Goal: Use online tool/utility: Use online tool/utility

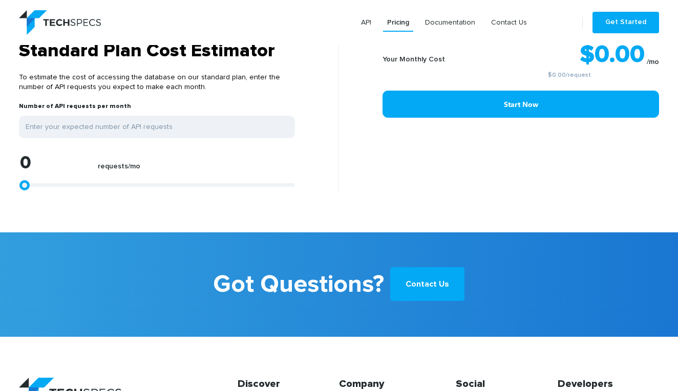
scroll to position [856, 0]
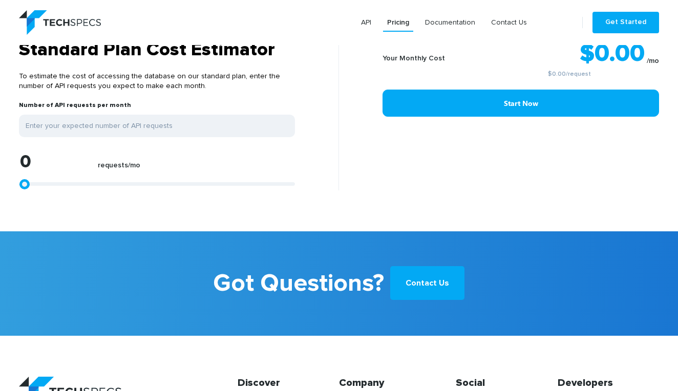
type input "1113"
type input "1299"
type input "1670"
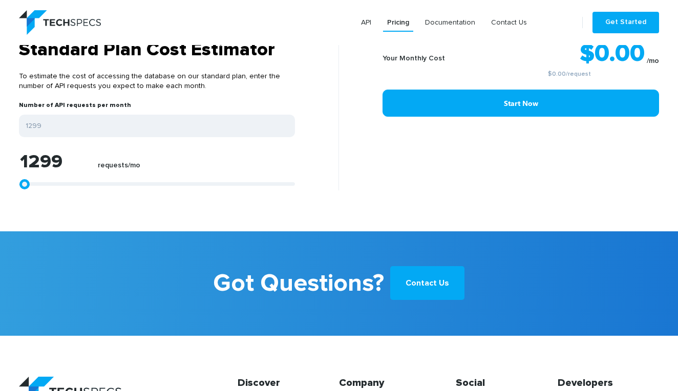
type input "1670"
type input "2412"
type input "3154"
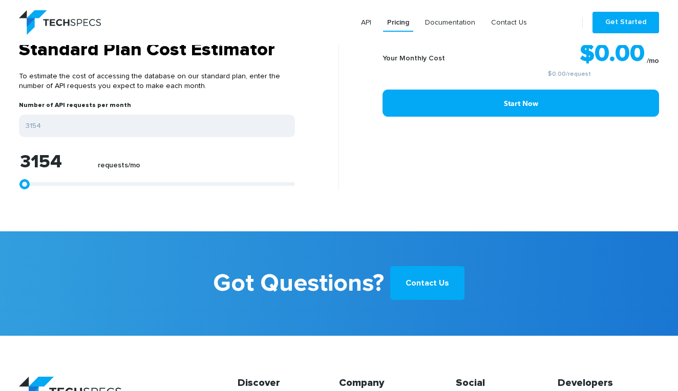
type input "4267"
type input "5380"
type input "6493"
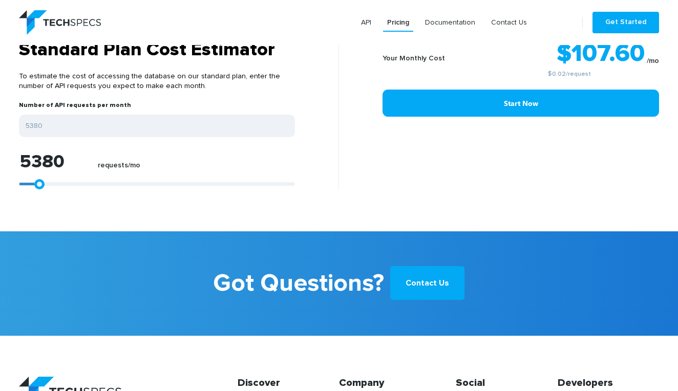
type input "6493"
type input "7421"
type input "8349"
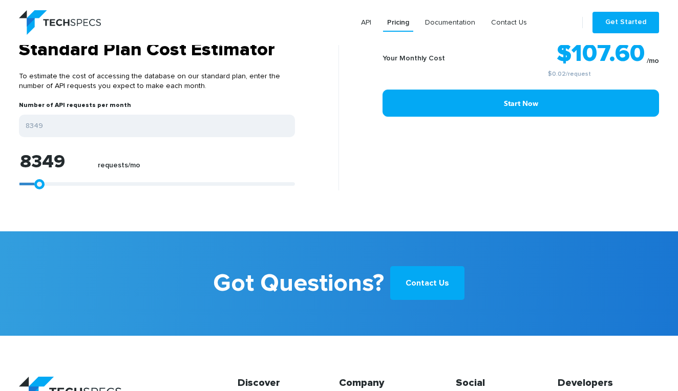
type input "9091"
type input "9647"
type input "9833"
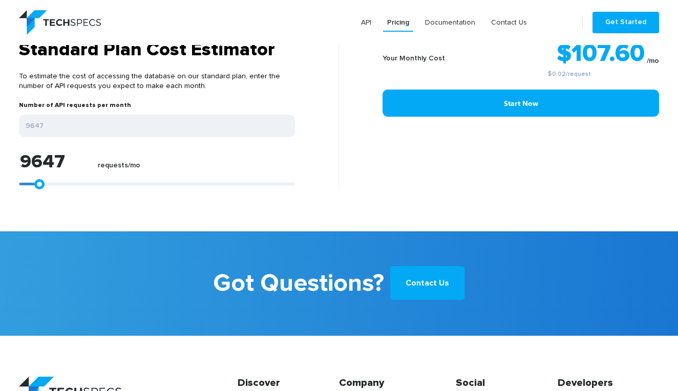
type input "9833"
type input "10018"
type input "10204"
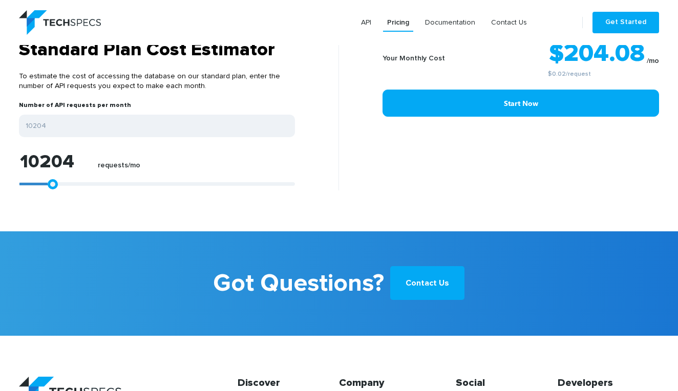
type input "10390"
type input "10204"
type input "10018"
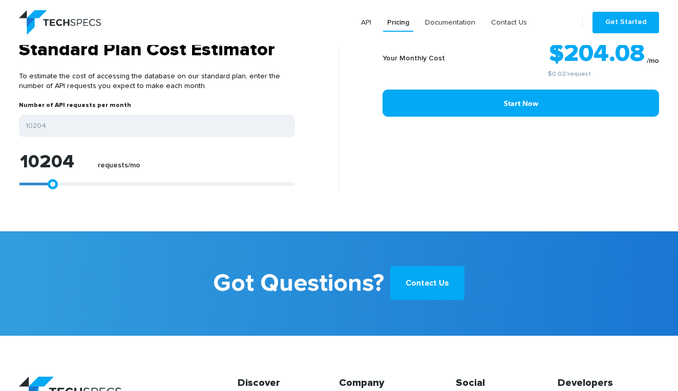
type input "10018"
type input "9833"
type input "9647"
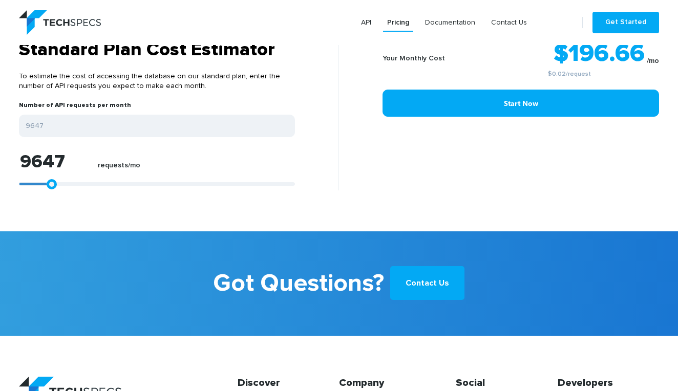
type input "9462"
type input "9276"
type input "8905"
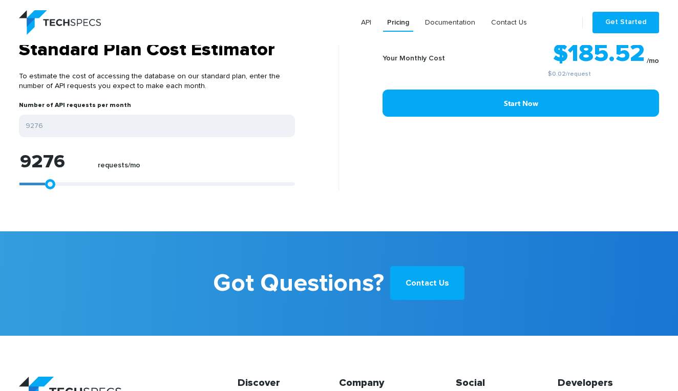
type input "8905"
type input "8720"
type input "8534"
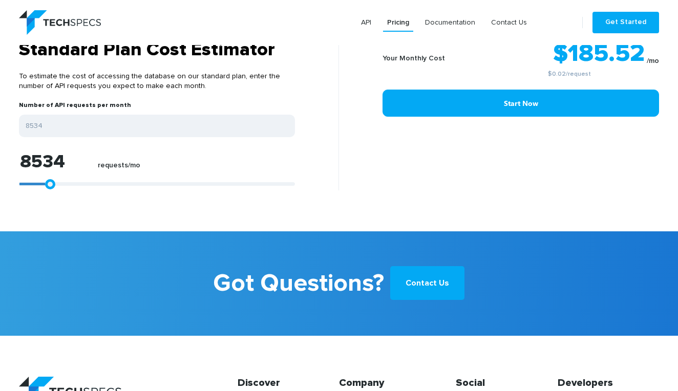
type input "8163"
type input "7978"
type input "7792"
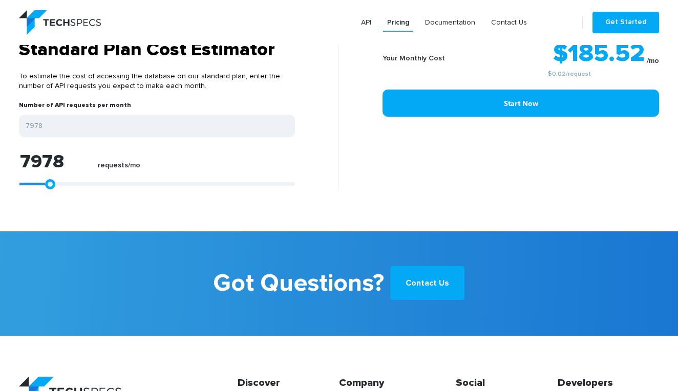
type input "7792"
type input "7607"
type input "7421"
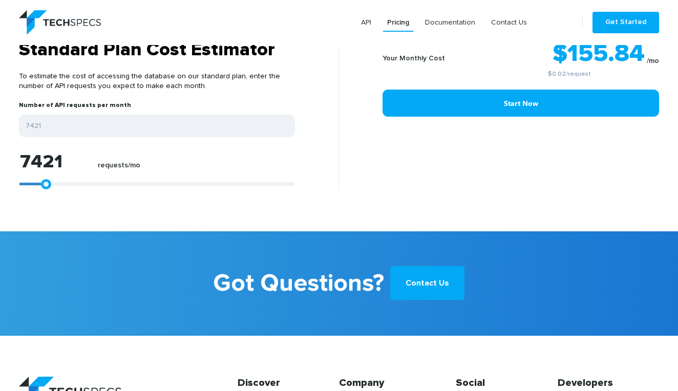
type input "7236"
type input "7050"
type input "6864"
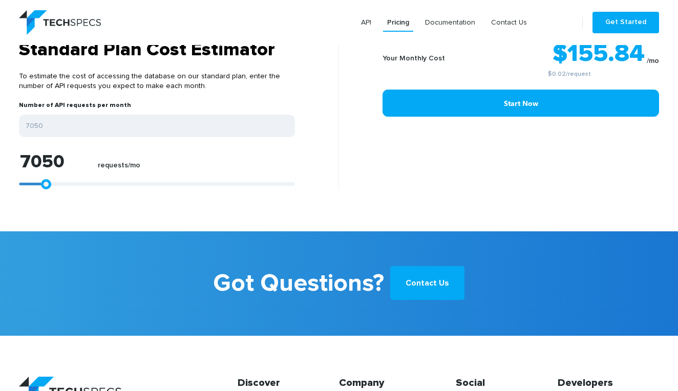
type input "6864"
type input "6679"
type input "6493"
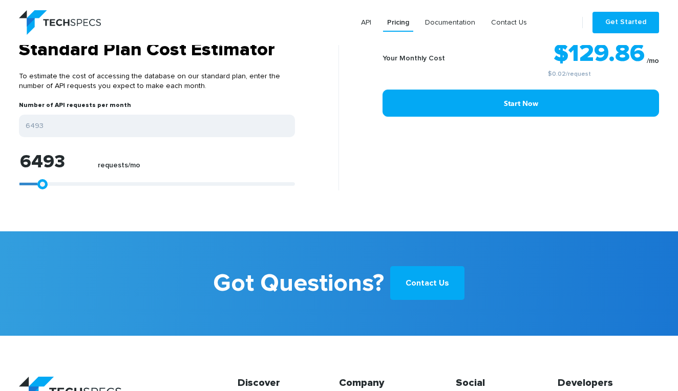
type input "6679"
type input "6864"
type input "7050"
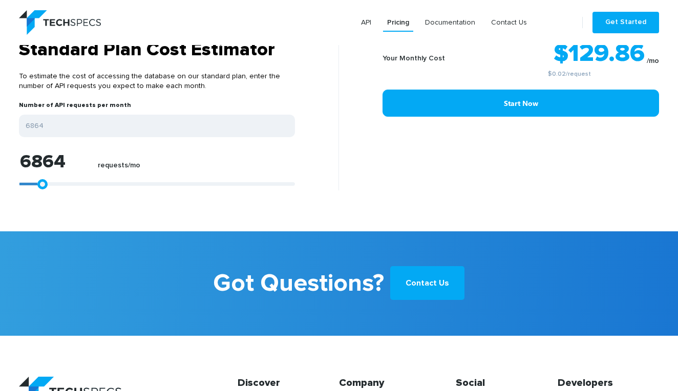
type input "7050"
type input "7236"
type input "7421"
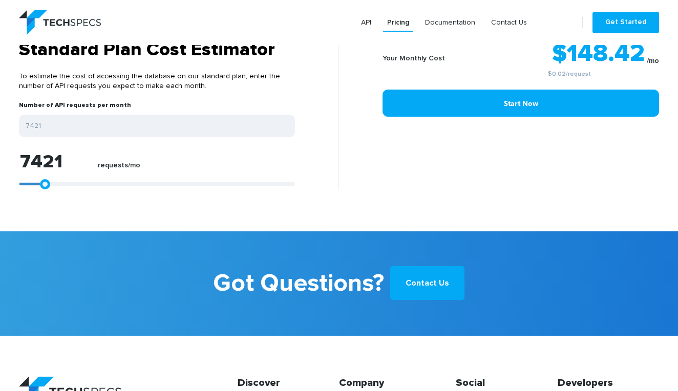
type input "7607"
type input "7792"
type input "7978"
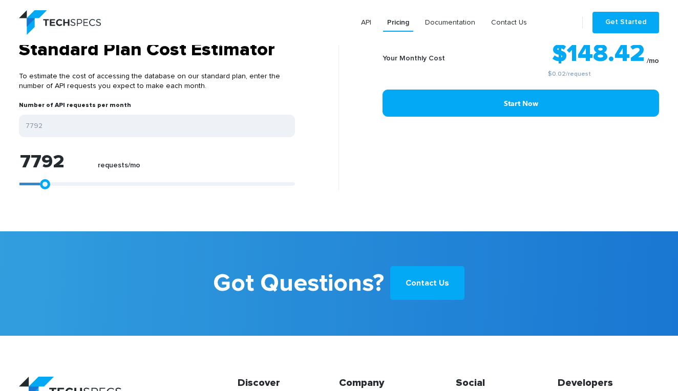
type input "7978"
type input "8163"
type input "8349"
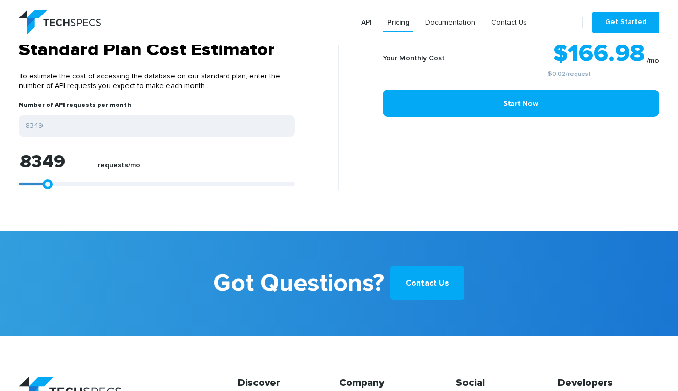
type input "8534"
type input "8720"
type input "8905"
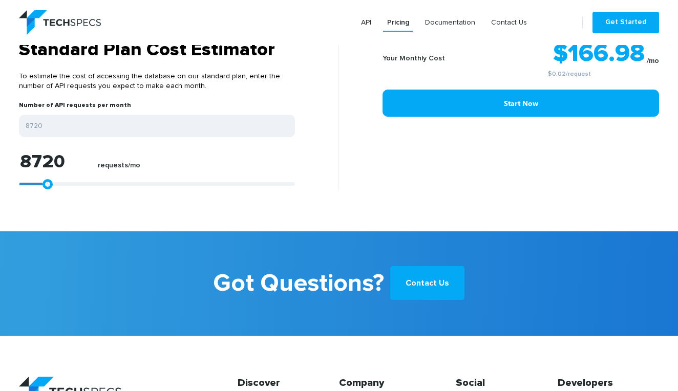
type input "8905"
type input "9091"
type input "9276"
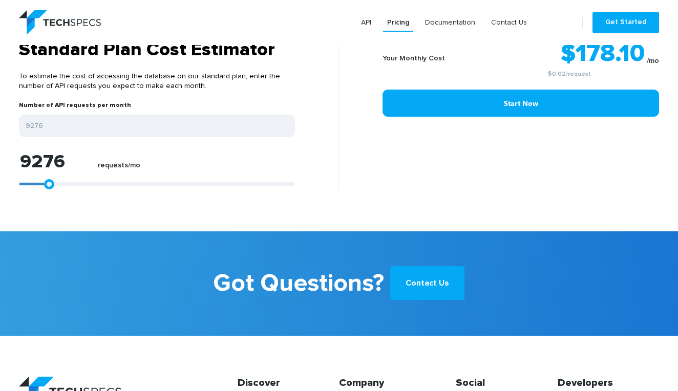
type input "9462"
type input "9833"
type input "10204"
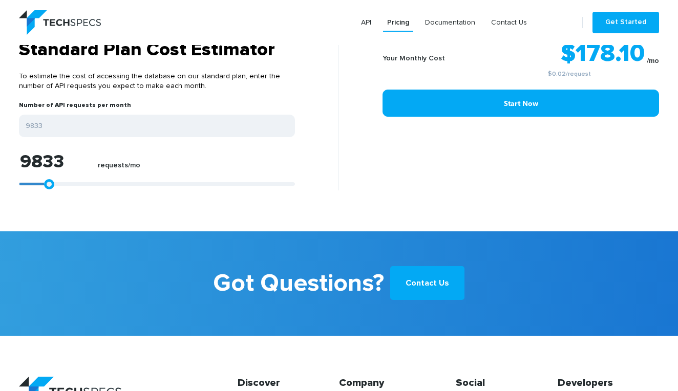
type input "10204"
type input "10575"
type input "11132"
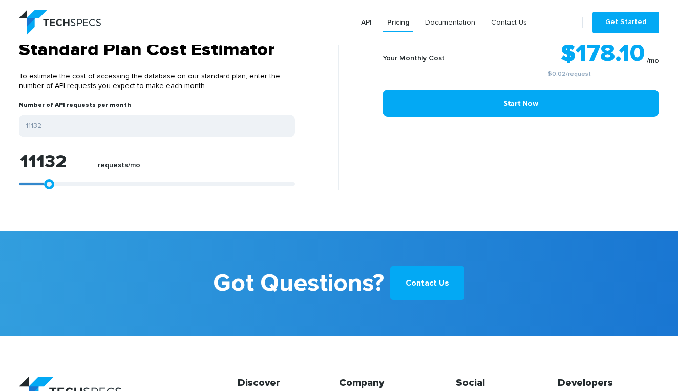
type input "11874"
type input "12801"
type input "14100"
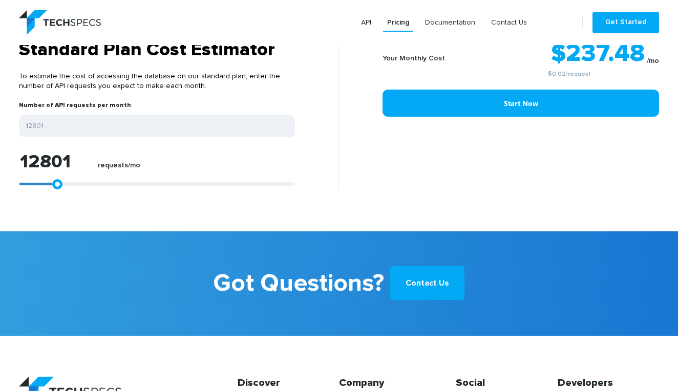
type input "14100"
type input "15770"
type input "17440"
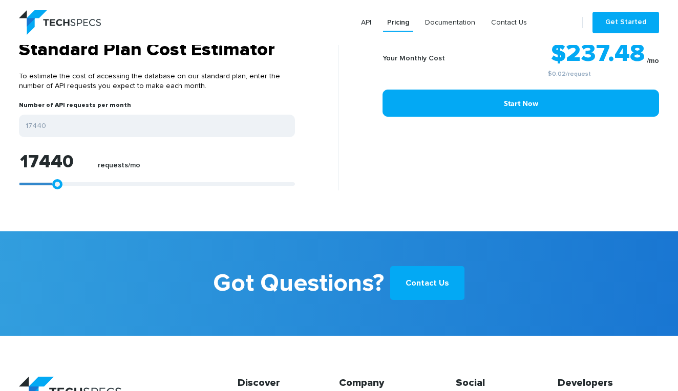
type input "19480"
type input "21336"
type input "23191"
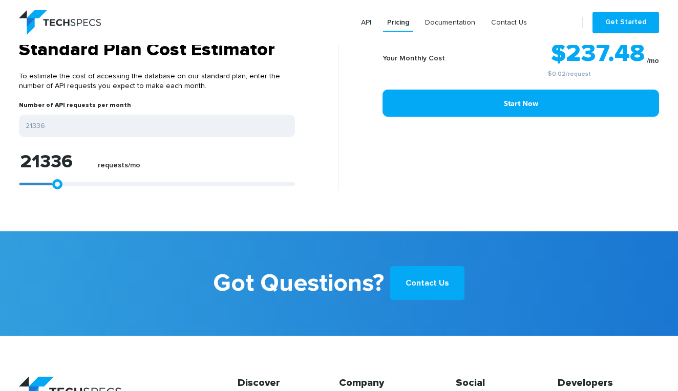
type input "23191"
type input "24675"
type input "25974"
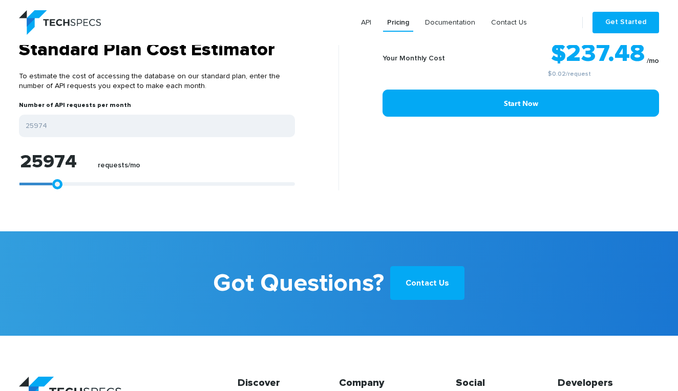
type input "26901"
type input "28015"
type input "28942"
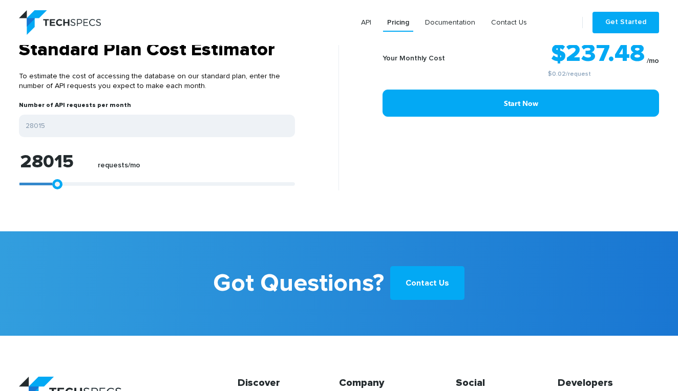
type input "28942"
type input "29870"
type input "30983"
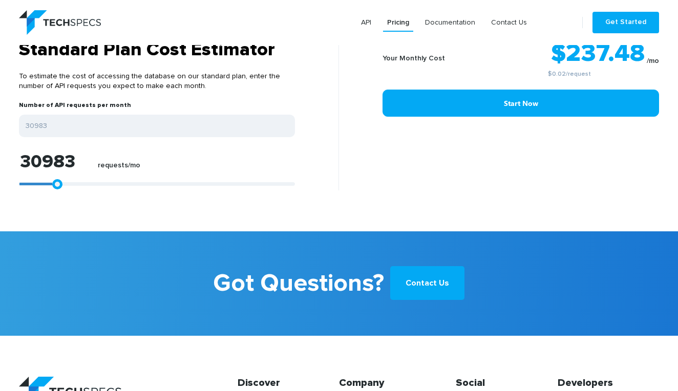
type input "31911"
type input "32838"
type input "33580"
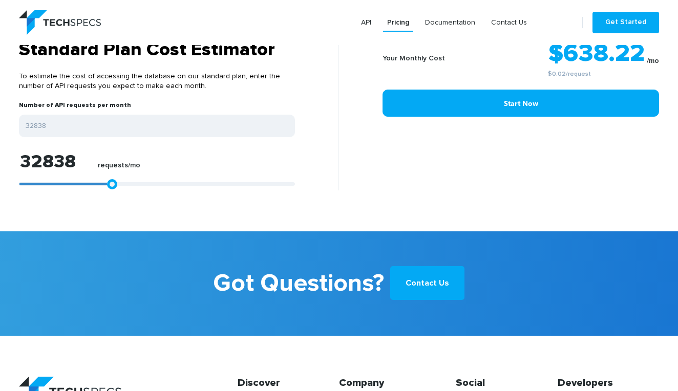
type input "33580"
type input "33951"
type input "34137"
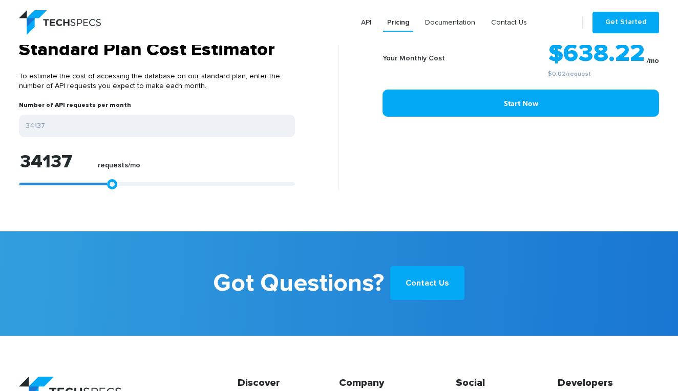
type input "34322"
type input "34879"
type input "36363"
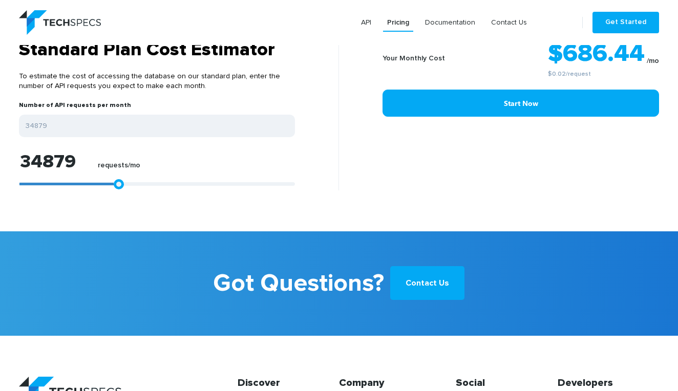
type input "36363"
type input "39703"
type input "44341"
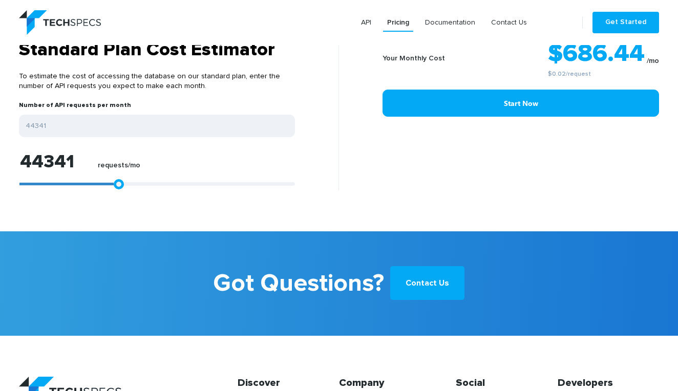
type input "49721"
type input "54730"
type input "59369"
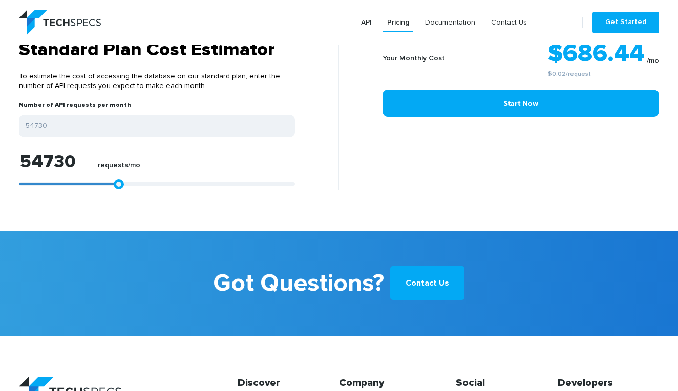
type input "59369"
type input "64192"
type input "69758"
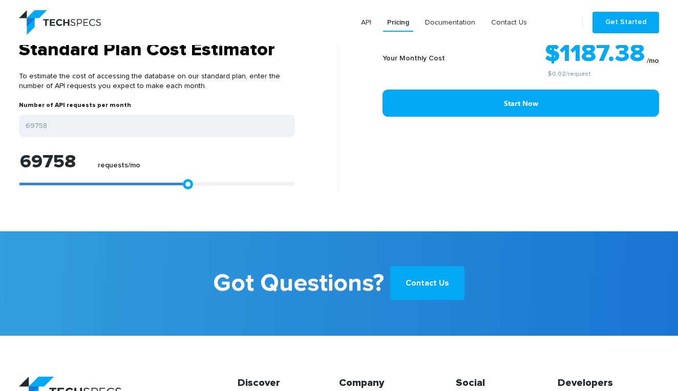
type input "75695"
type input "80704"
type input "84786"
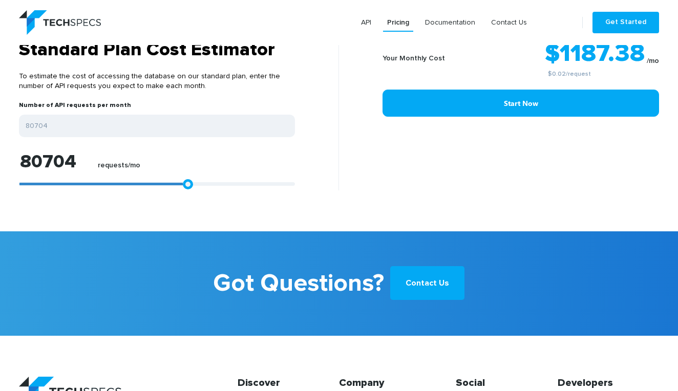
type input "84786"
type input "88496"
type input "91650"
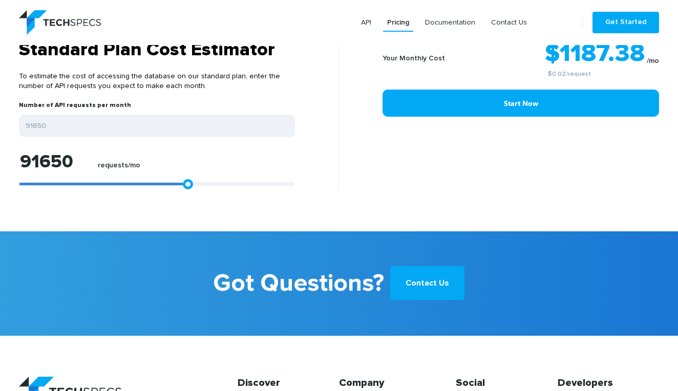
type input "94062"
type input "95732"
type input "96845"
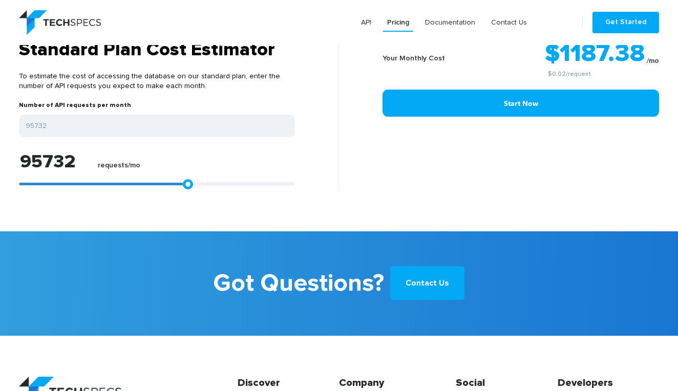
type input "96845"
type input "97402"
type input "97773"
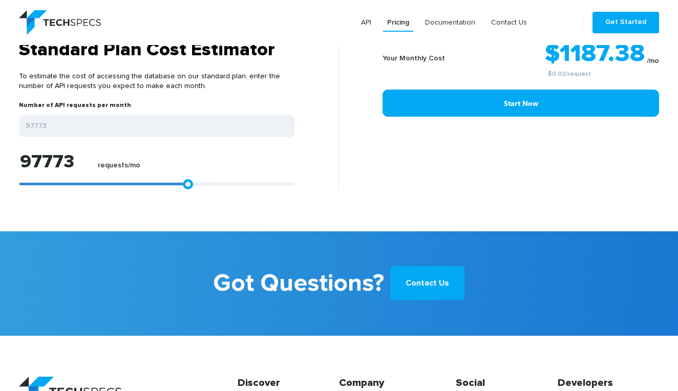
type input "98329"
type input "99071"
type input "99999"
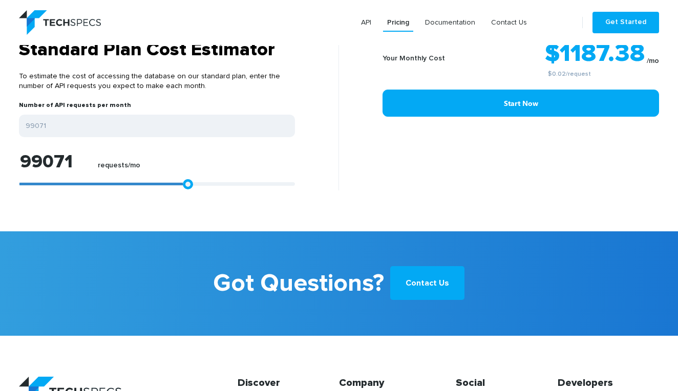
type input "99999"
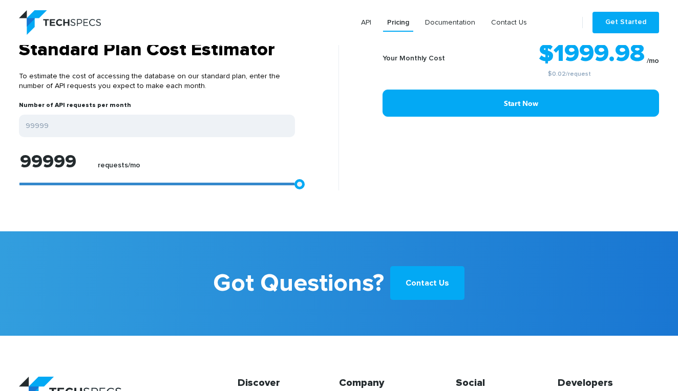
drag, startPoint x: 25, startPoint y: 181, endPoint x: 329, endPoint y: 170, distance: 303.9
click at [330, 172] on div "Standard Plan Cost Estimator To estimate the cost of accessing the database on …" at bounding box center [175, 115] width 328 height 152
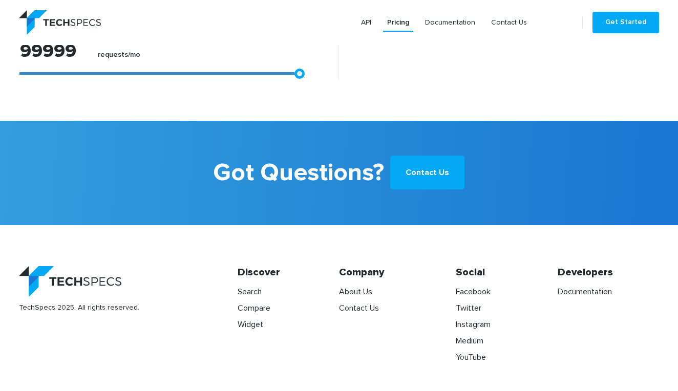
scroll to position [966, 0]
click at [368, 19] on link "API" at bounding box center [366, 22] width 18 height 18
